Goal: Check status: Check status

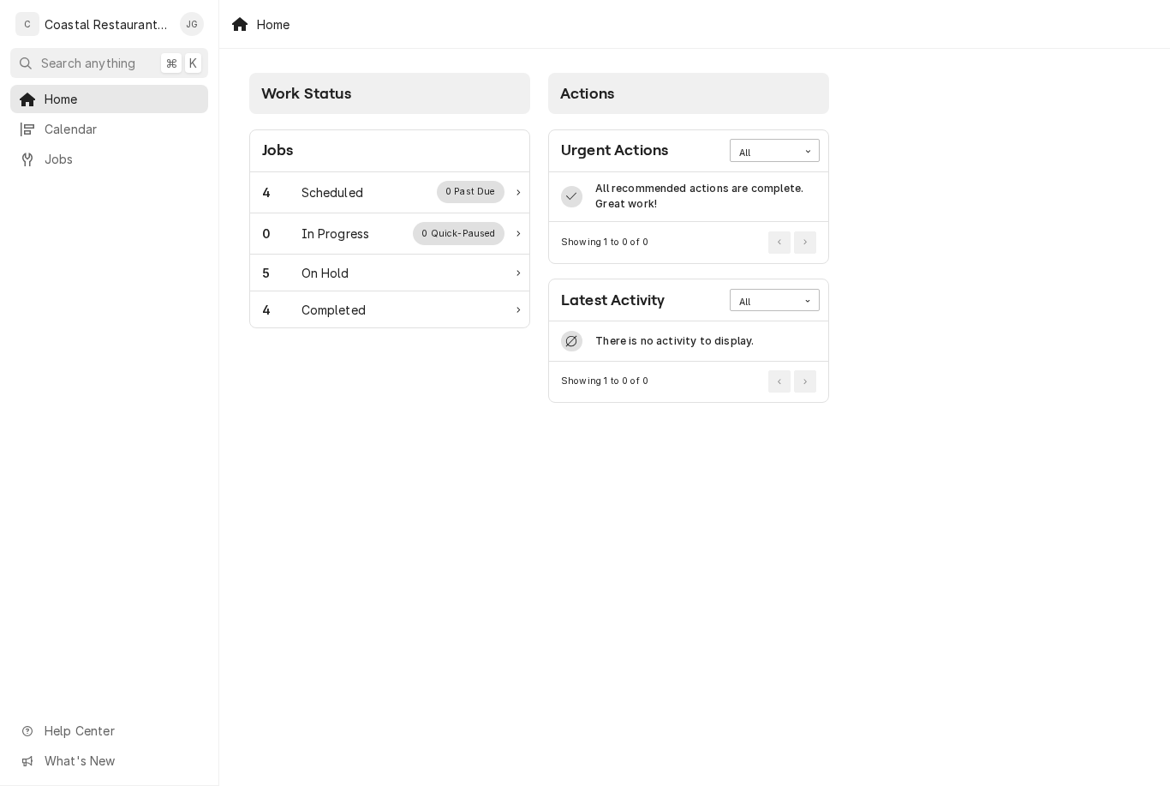
click at [339, 194] on div "Scheduled" at bounding box center [333, 192] width 62 height 18
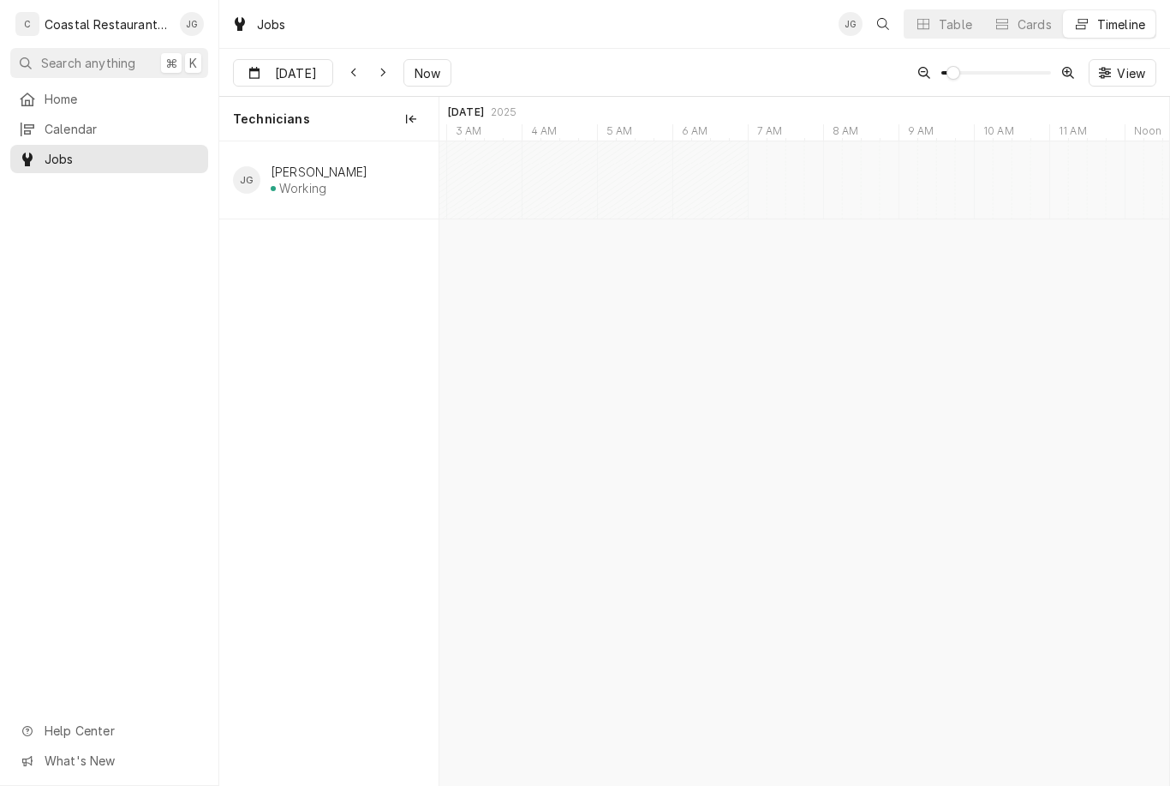
type input "Oct 1"
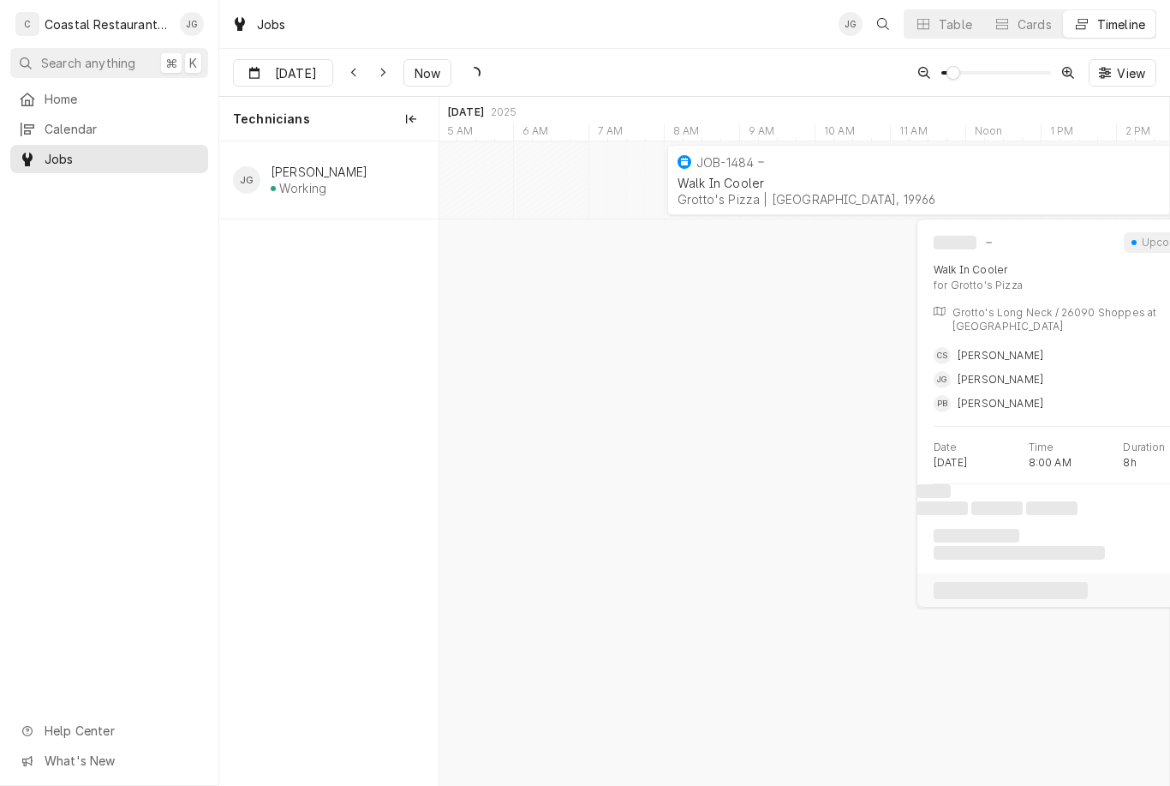
click at [815, 176] on div "Walk In Cooler" at bounding box center [965, 183] width 575 height 15
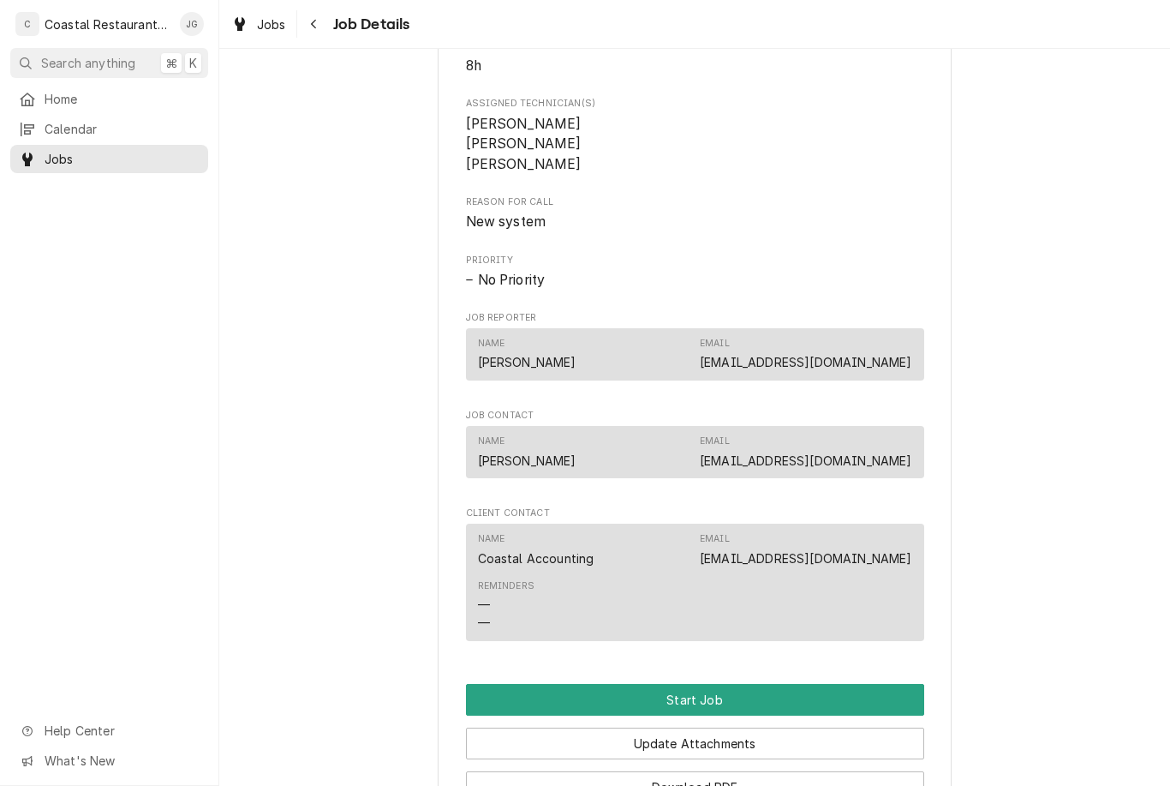
scroll to position [776, 0]
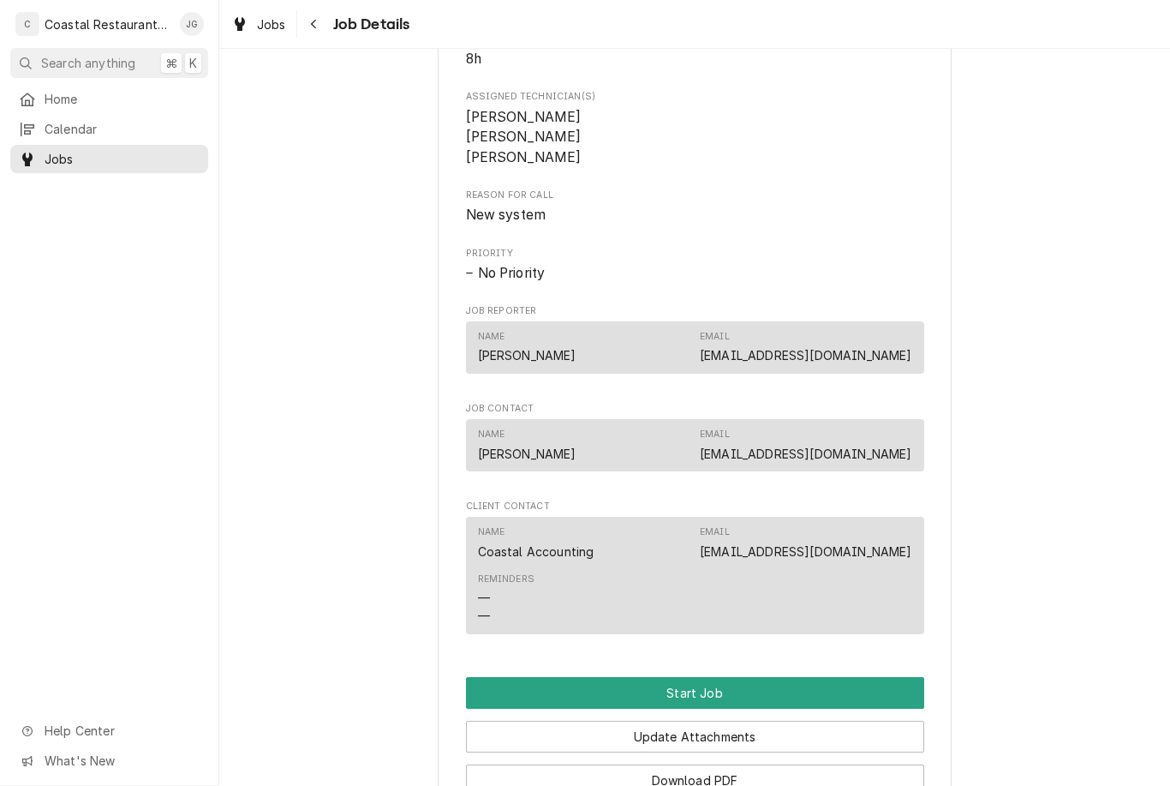
click at [105, 109] on link "Home" at bounding box center [109, 99] width 198 height 28
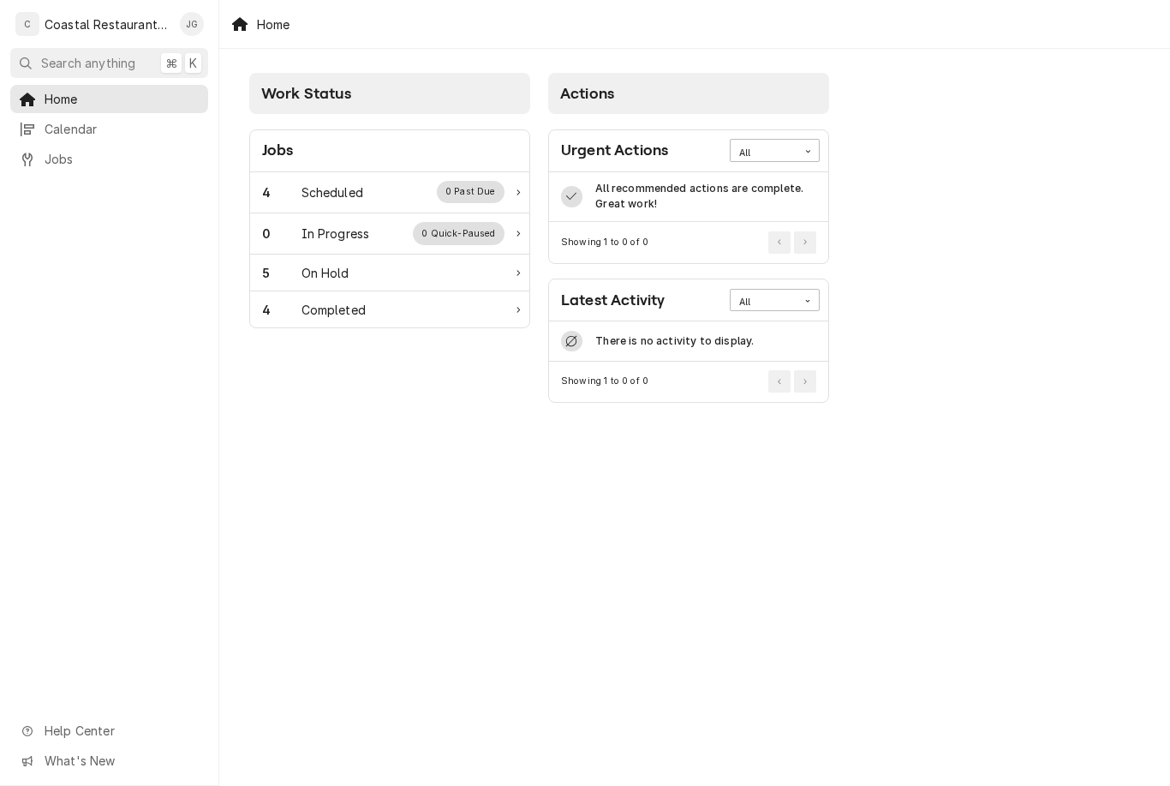
click at [392, 188] on div "4 Scheduled 0 Past Due" at bounding box center [383, 192] width 242 height 22
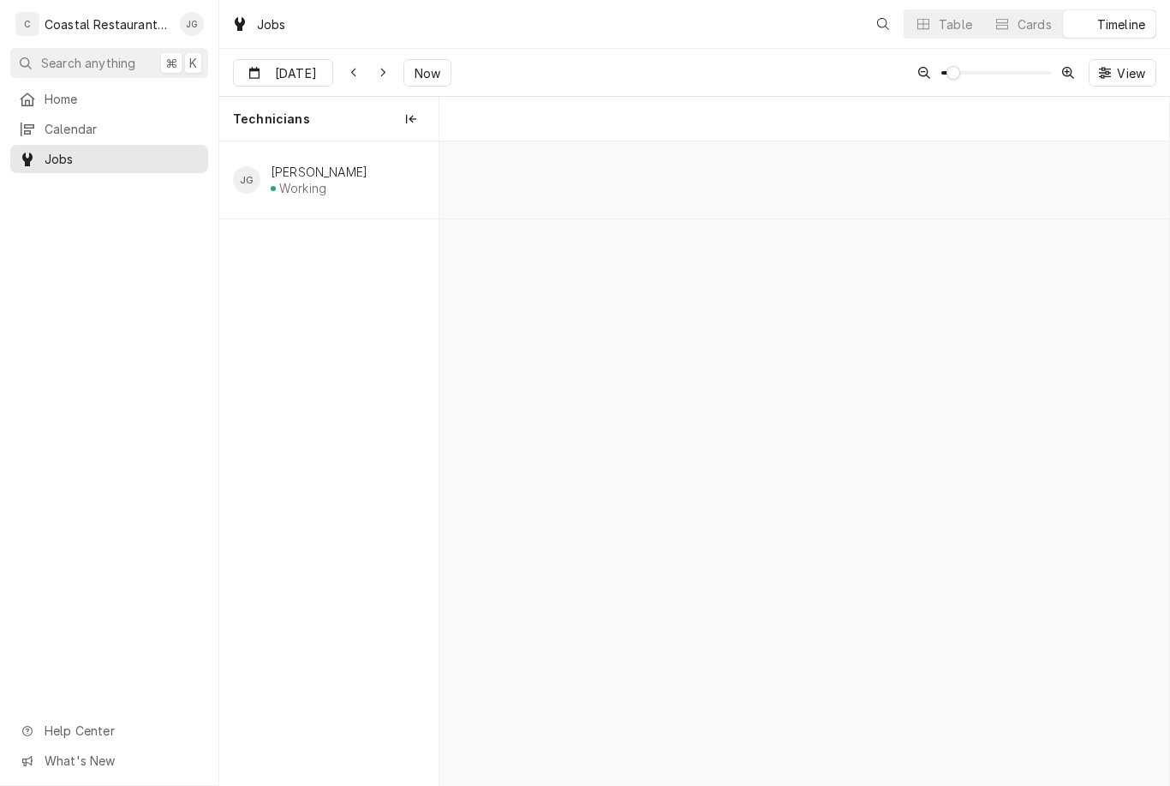
scroll to position [0, 14460]
click at [767, 189] on div "Walk In Cooler Grotto's Pizza | Millsboro, 19966" at bounding box center [965, 191] width 582 height 38
